Goal: Task Accomplishment & Management: Complete application form

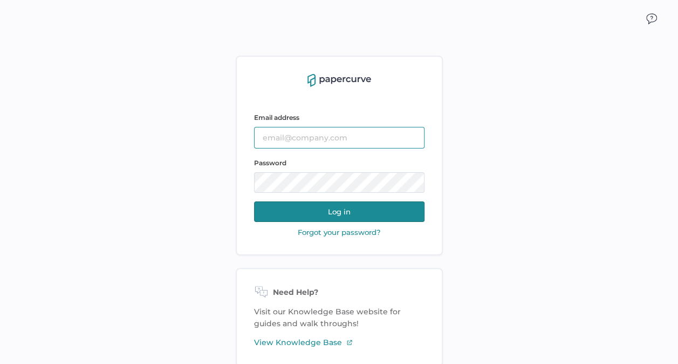
type input "[EMAIL_ADDRESS][DOMAIN_NAME]"
click at [341, 211] on button "Log in" at bounding box center [339, 211] width 170 height 20
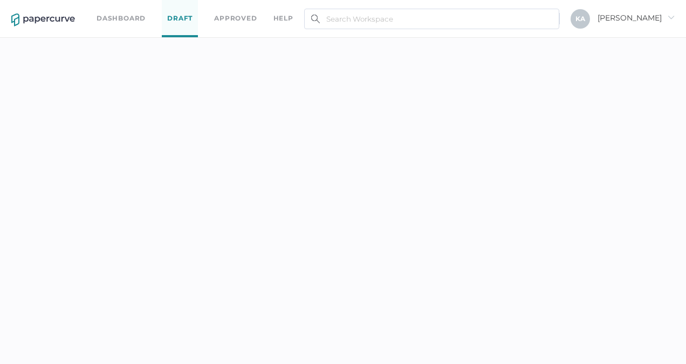
click at [131, 25] on div "Dashboard Draft Approved help" at bounding box center [203, 18] width 213 height 37
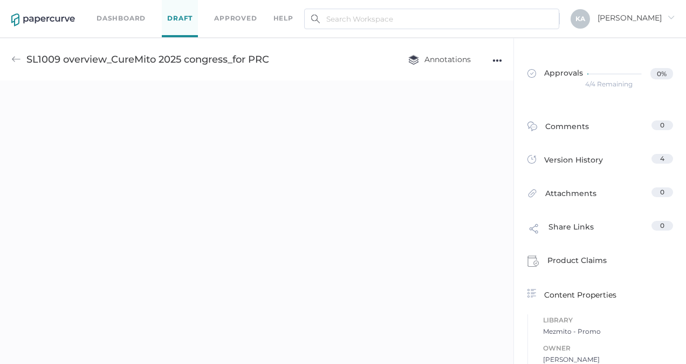
click at [125, 16] on link "Dashboard" at bounding box center [121, 18] width 49 height 12
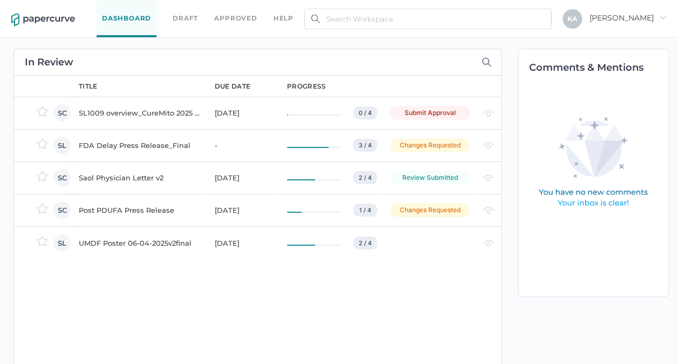
click at [105, 107] on div "SL1009 overview_CureMito 2025 congress_for PRC" at bounding box center [140, 112] width 123 height 13
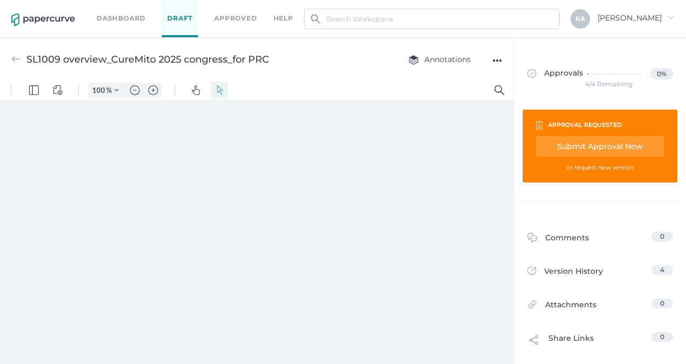
type input "88"
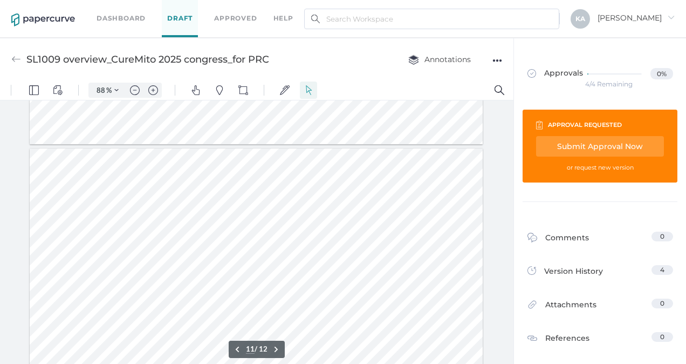
scroll to position [2589, 0]
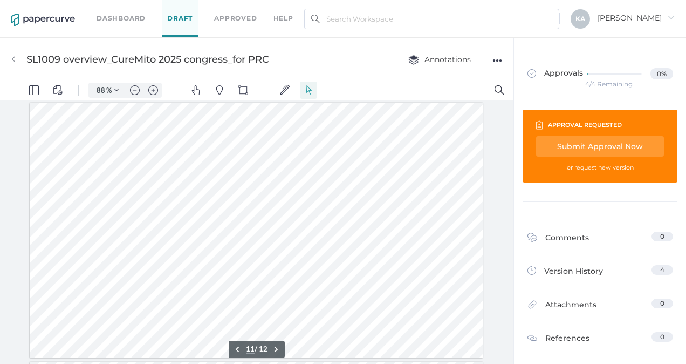
type input "12"
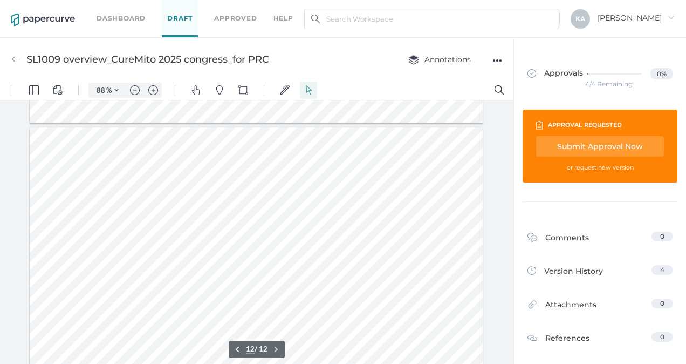
scroll to position [2838, 0]
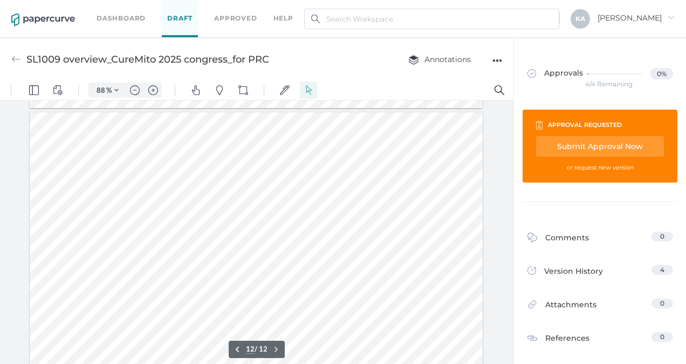
click at [597, 145] on div "Submit Approval Now" at bounding box center [600, 146] width 128 height 20
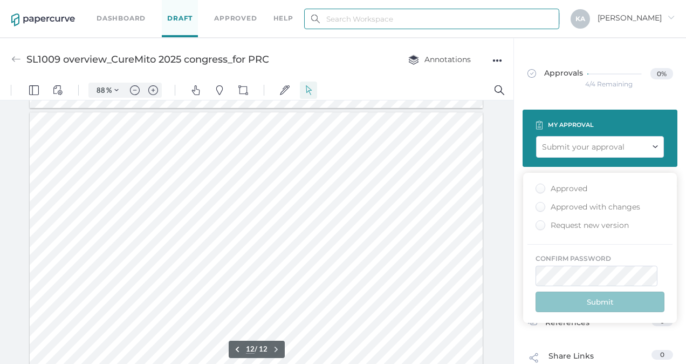
type input "kashton@saolrx.com"
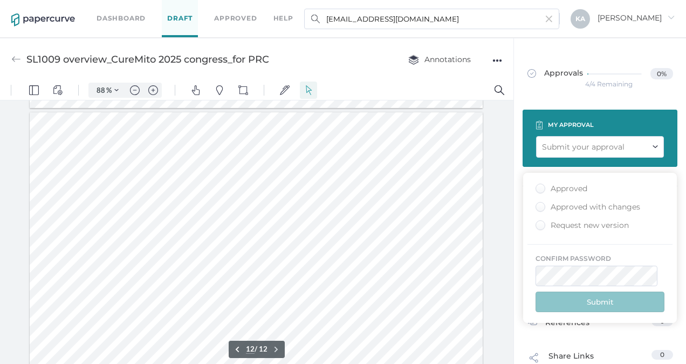
click at [542, 186] on div "Approved" at bounding box center [562, 188] width 52 height 10
click at [538, 185] on input "Approved" at bounding box center [538, 185] width 0 height 0
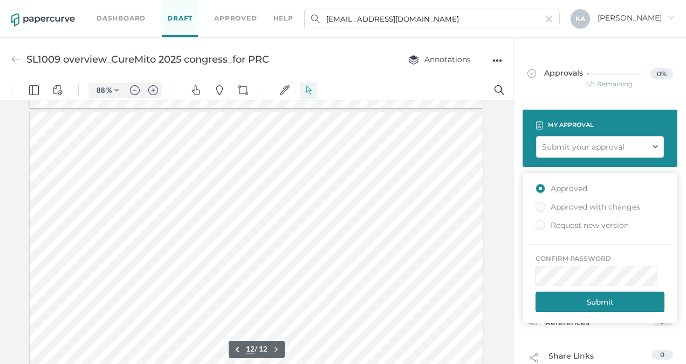
click at [611, 299] on button "Submit" at bounding box center [600, 301] width 129 height 20
